Goal: Find specific page/section: Find specific page/section

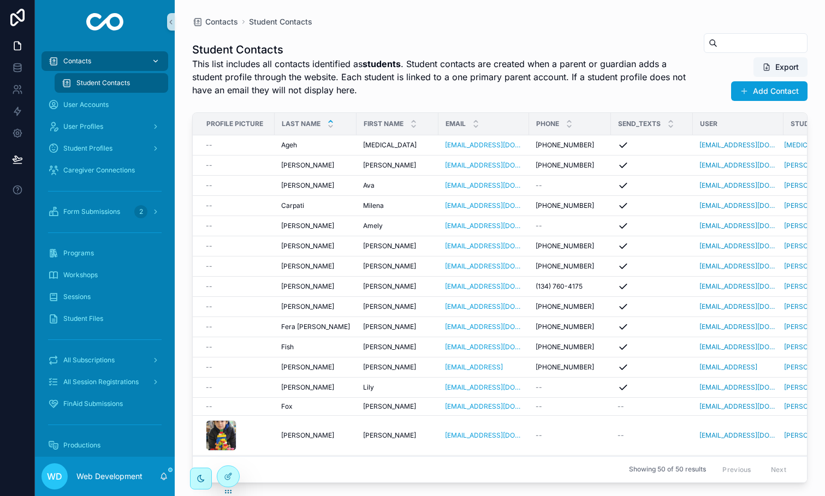
click at [85, 61] on span "Contacts" at bounding box center [77, 61] width 28 height 9
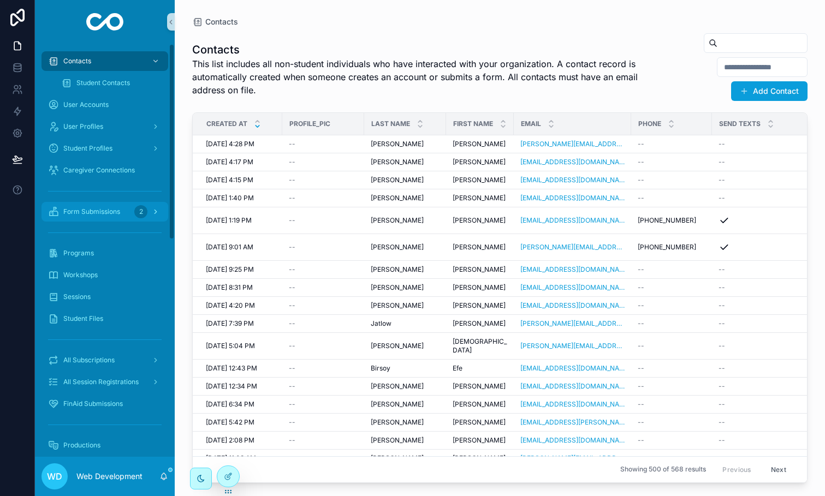
click at [102, 212] on span "Form Submissions" at bounding box center [91, 211] width 57 height 9
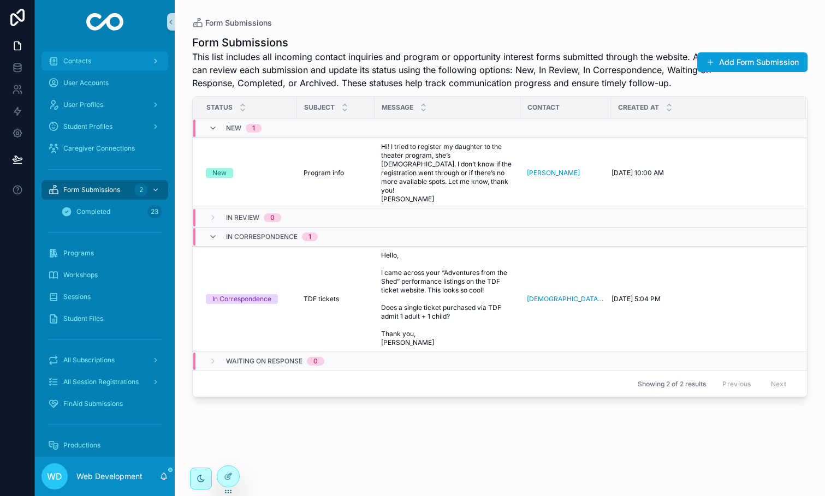
click at [91, 62] on div "Contacts" at bounding box center [105, 60] width 114 height 17
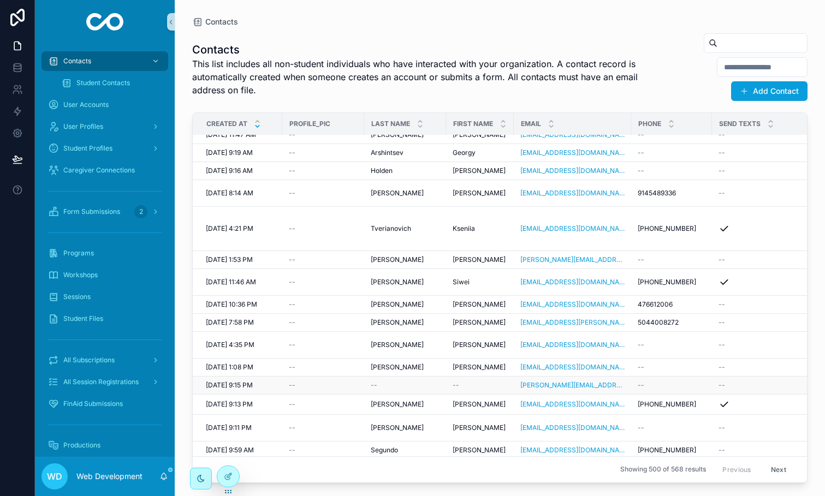
scroll to position [526, 0]
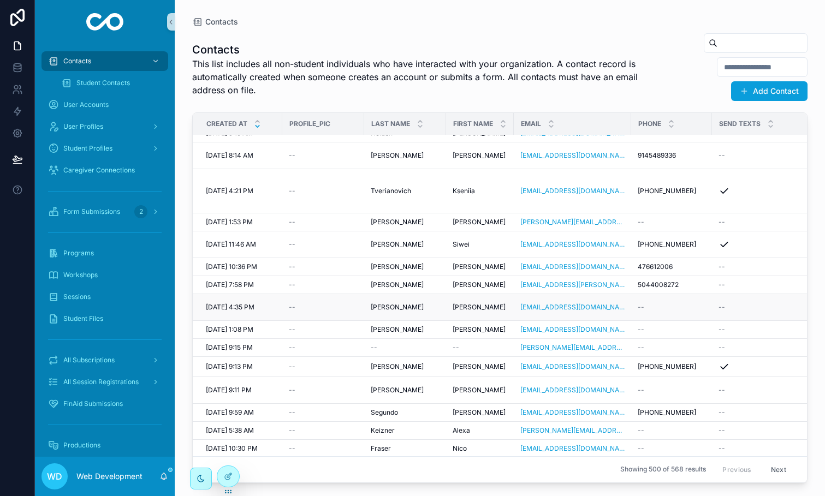
click at [428, 303] on div "[PERSON_NAME] [PERSON_NAME]" at bounding box center [405, 307] width 69 height 9
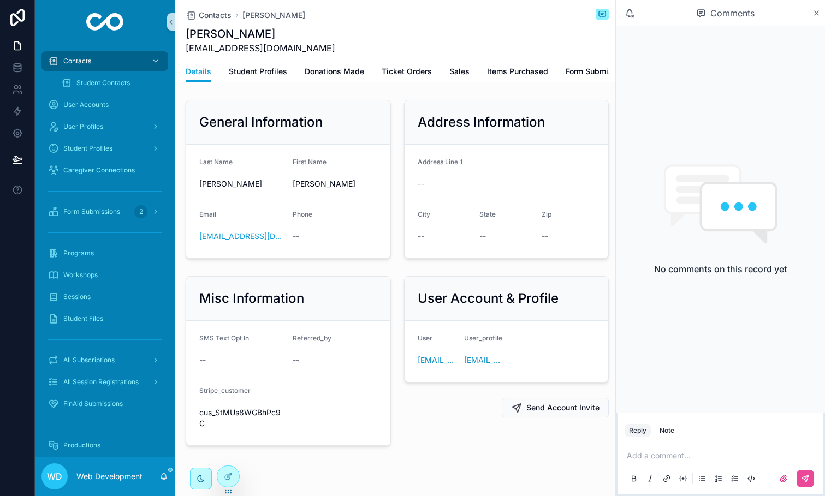
click at [473, 71] on div "Details Student Profiles Donations Made Ticket Orders Sales Items Purchased For…" at bounding box center [397, 71] width 423 height 21
click at [460, 71] on span "Sales" at bounding box center [459, 71] width 20 height 11
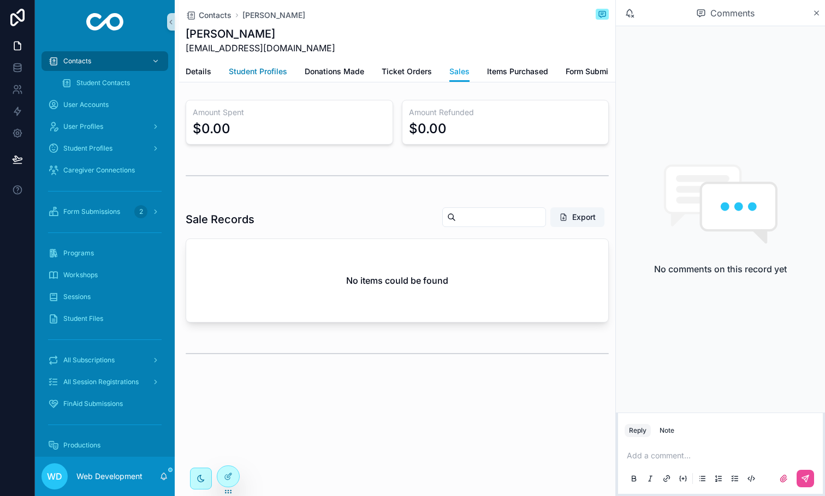
click at [276, 77] on span "Student Profiles" at bounding box center [258, 71] width 58 height 11
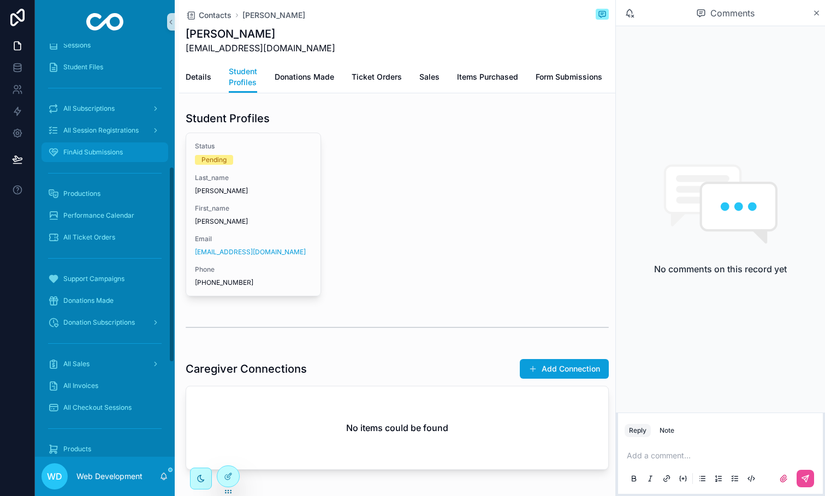
scroll to position [260, 0]
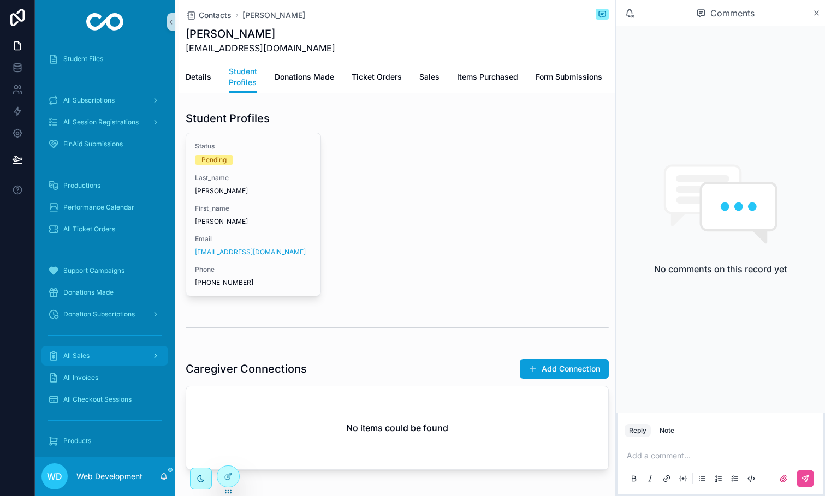
click at [103, 360] on div "All Sales" at bounding box center [105, 355] width 114 height 17
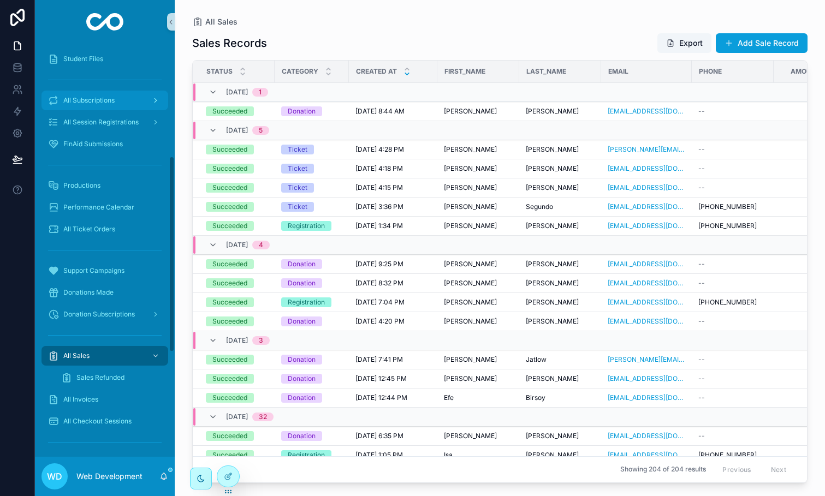
click at [125, 105] on div "All Subscriptions" at bounding box center [105, 100] width 114 height 17
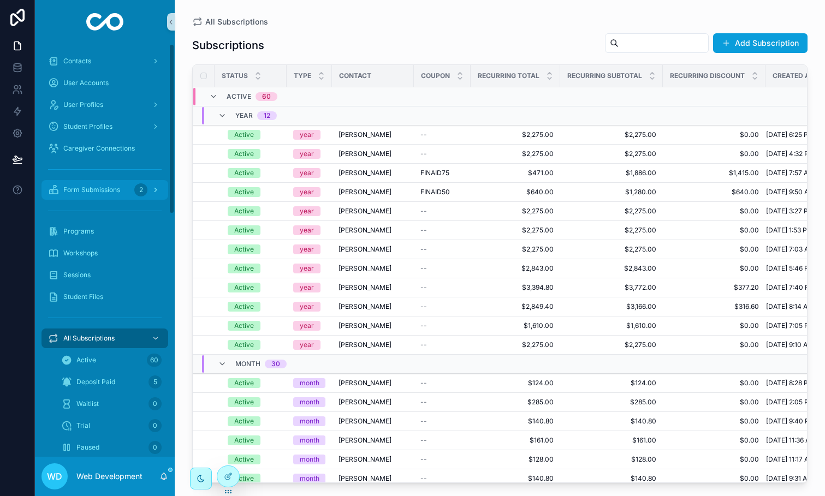
click at [99, 191] on span "Form Submissions" at bounding box center [91, 190] width 57 height 9
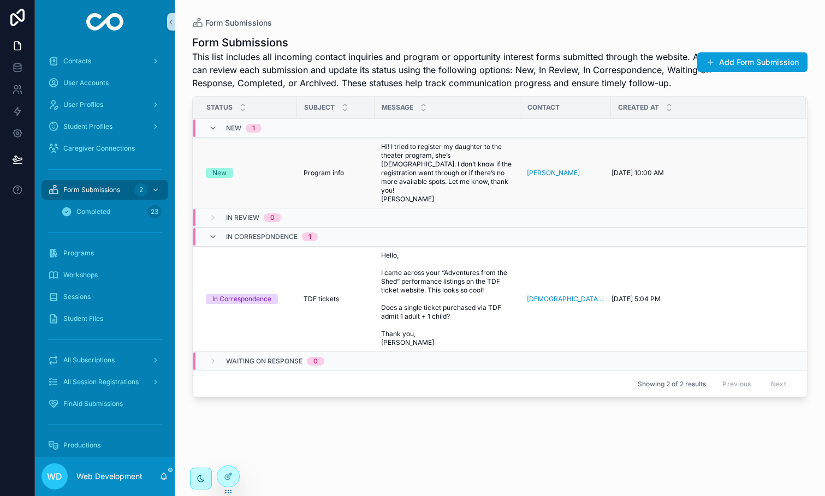
click at [342, 169] on span "Program info" at bounding box center [324, 173] width 40 height 9
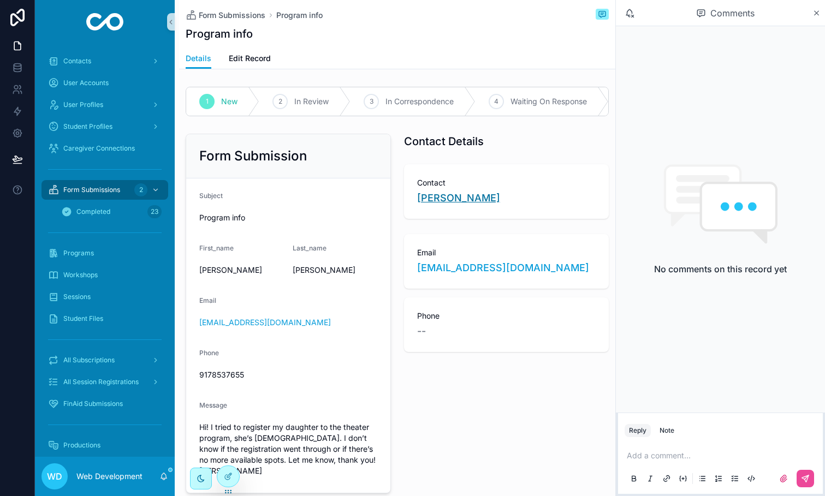
click at [456, 202] on span "[PERSON_NAME]" at bounding box center [458, 198] width 83 height 15
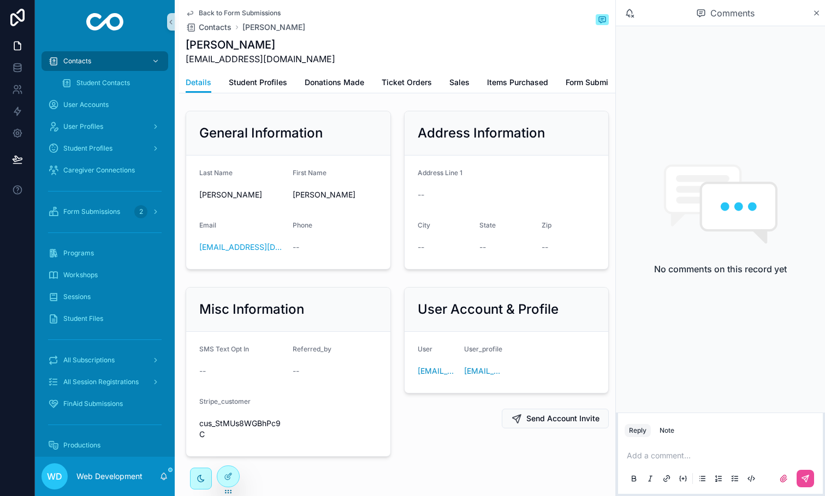
click at [230, 426] on span "cus_StMUs8WGBhPc9C" at bounding box center [241, 429] width 85 height 22
